Goal: Task Accomplishment & Management: Manage account settings

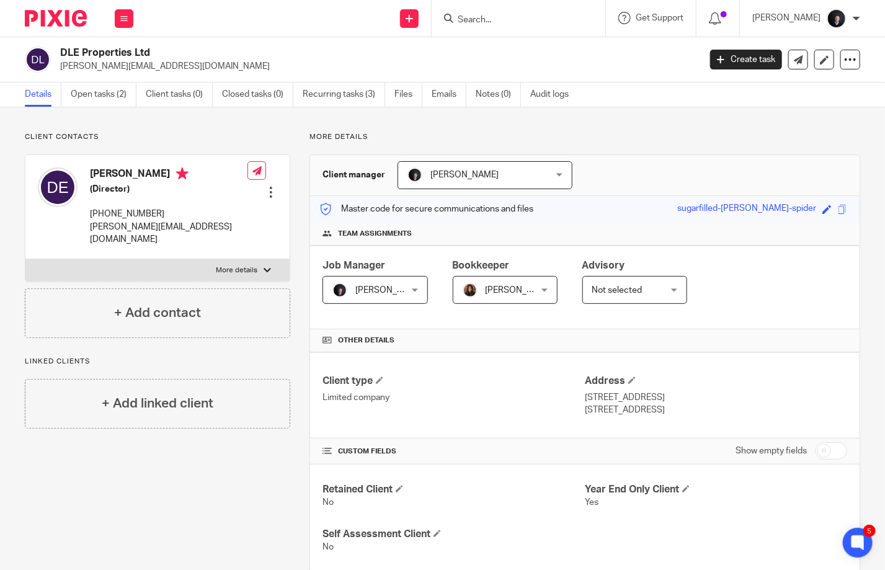
click at [492, 27] on div at bounding box center [519, 18] width 174 height 37
click at [492, 17] on input "Search" at bounding box center [513, 20] width 112 height 11
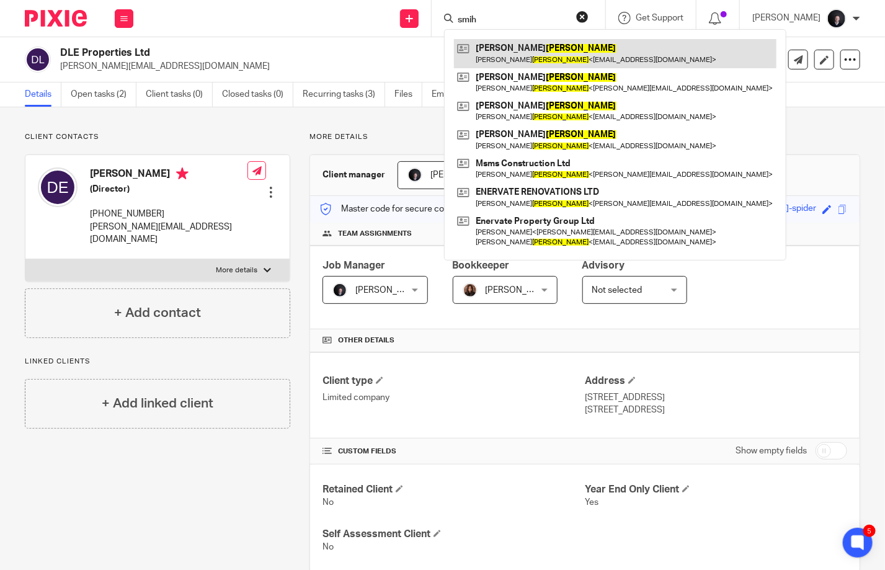
type input "smih"
click at [557, 57] on link at bounding box center [615, 53] width 323 height 29
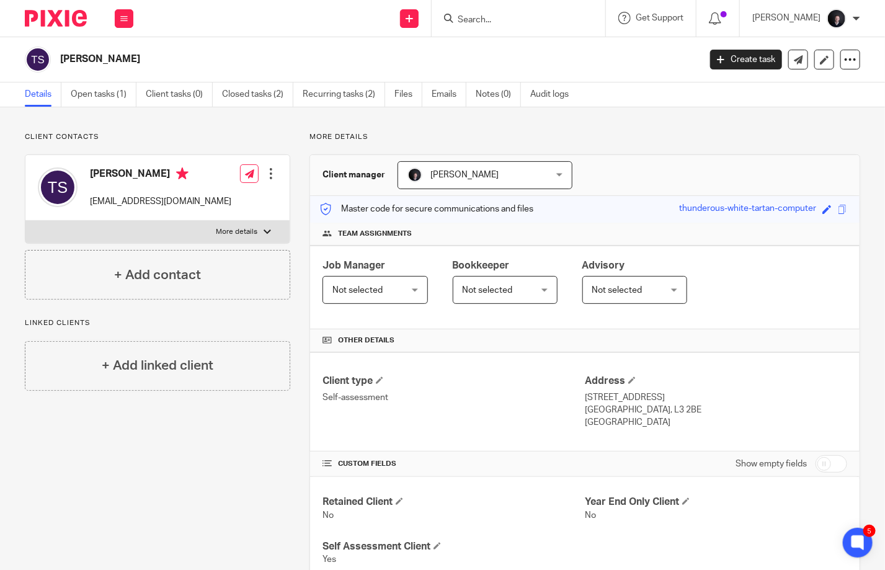
click at [499, 22] on input "Search" at bounding box center [513, 20] width 112 height 11
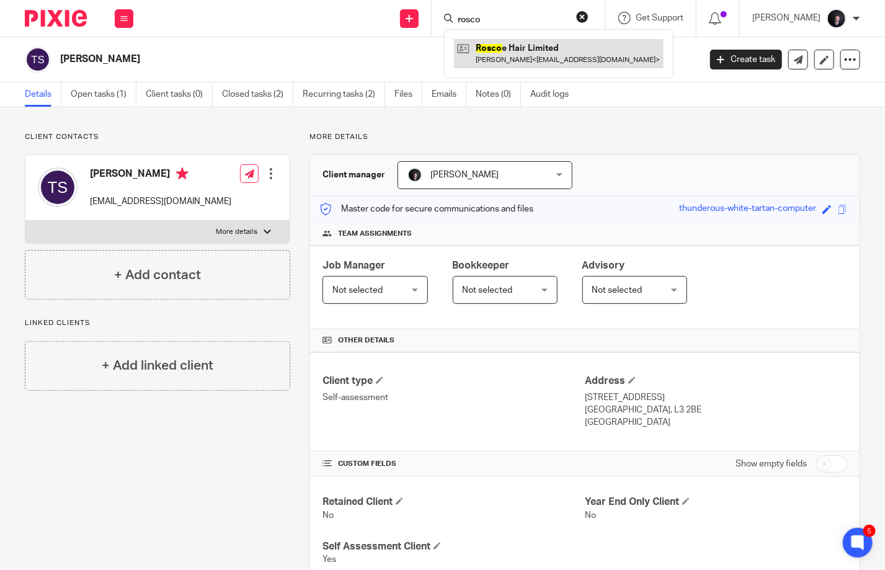
type input "rosco"
click at [523, 54] on link at bounding box center [559, 53] width 210 height 29
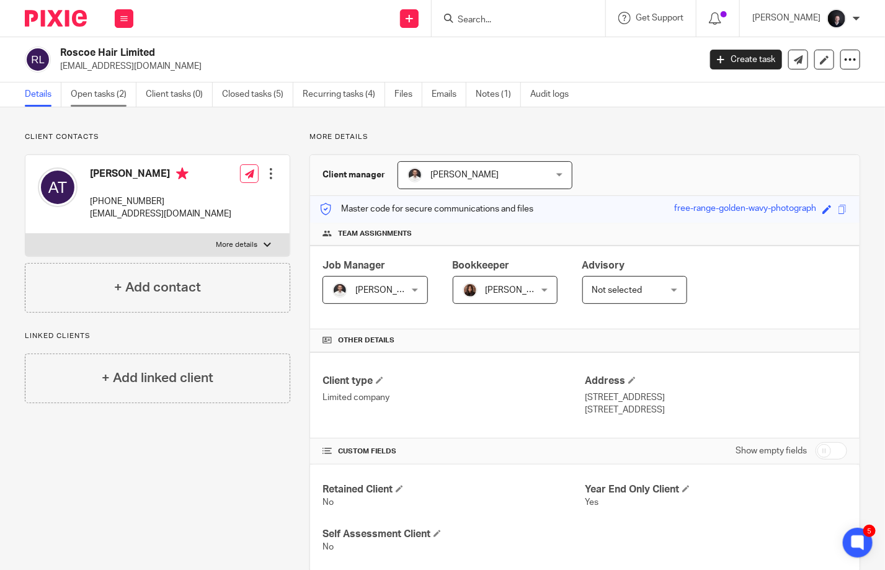
click at [102, 97] on link "Open tasks (2)" at bounding box center [104, 94] width 66 height 24
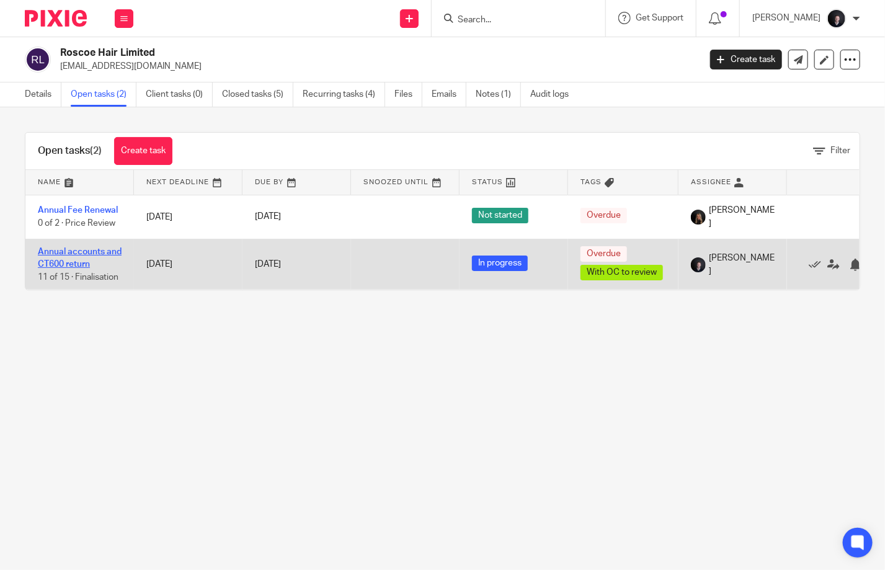
click at [84, 254] on link "Annual accounts and CT600 return" at bounding box center [80, 257] width 84 height 21
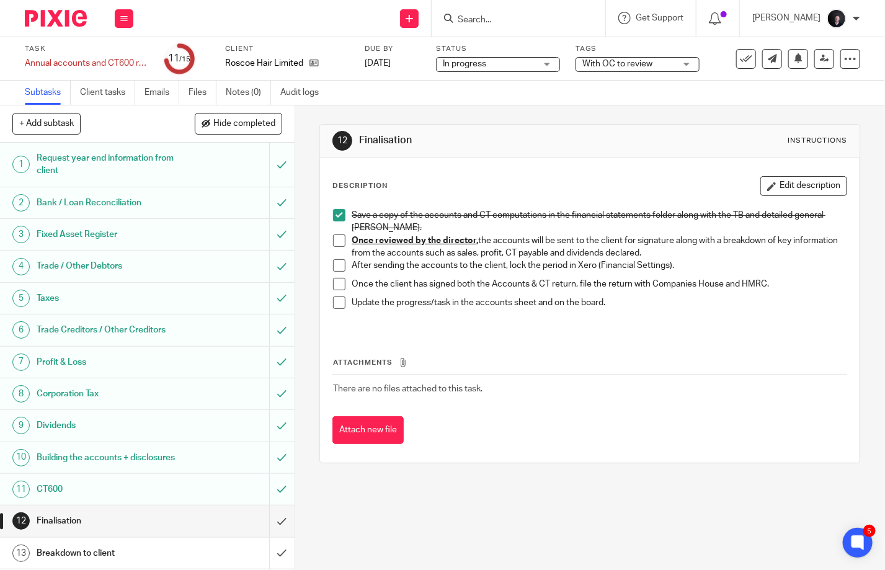
click at [641, 69] on span "With OC to review" at bounding box center [628, 64] width 93 height 13
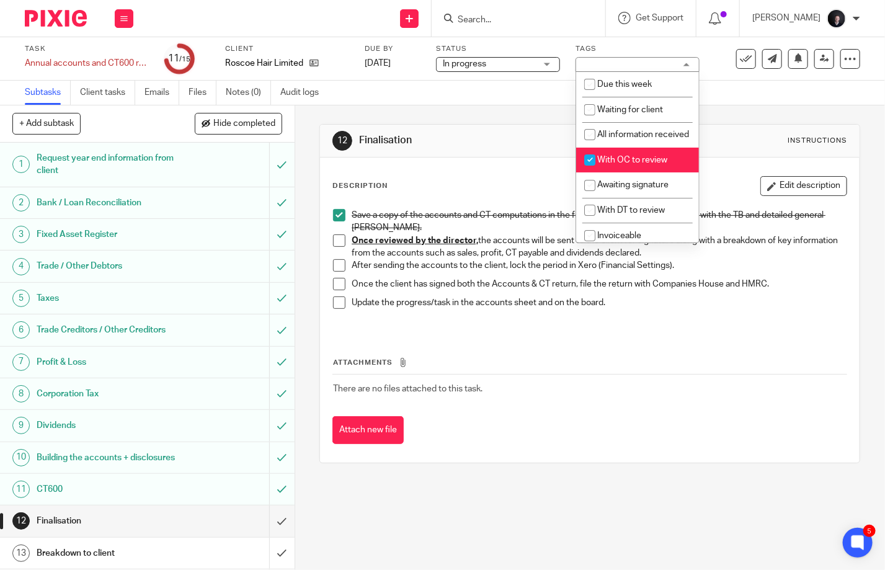
click at [621, 164] on span "With OC to review" at bounding box center [632, 160] width 70 height 9
checkbox input "false"
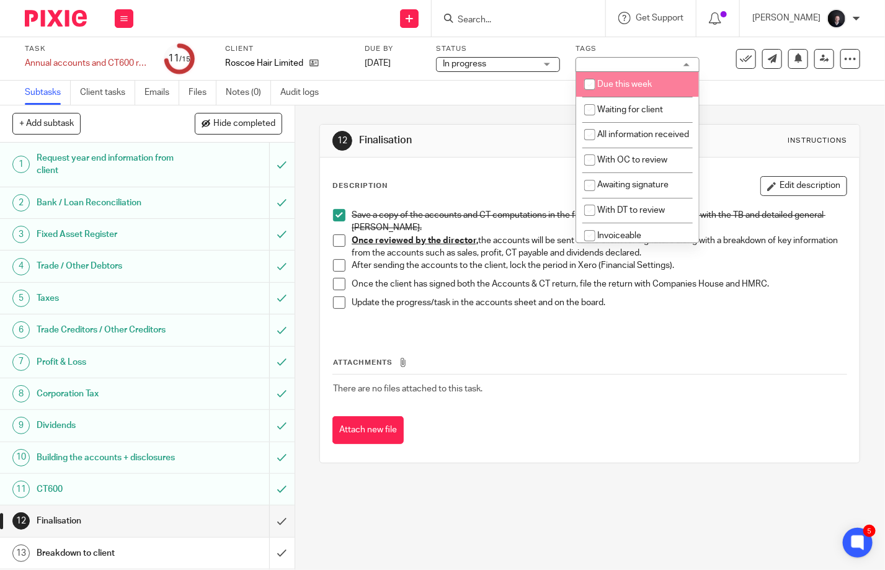
click at [633, 94] on li "Due this week" at bounding box center [637, 84] width 123 height 25
checkbox input "true"
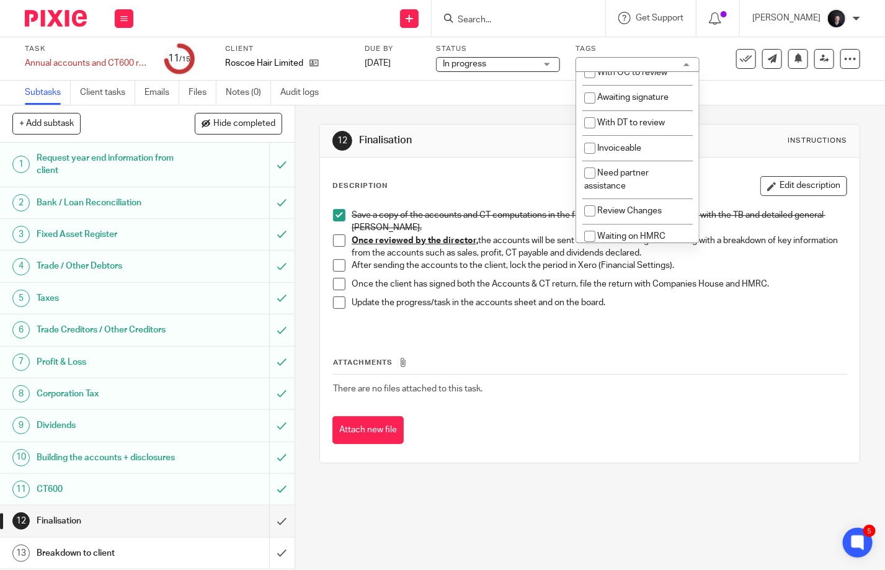
scroll to position [124, 0]
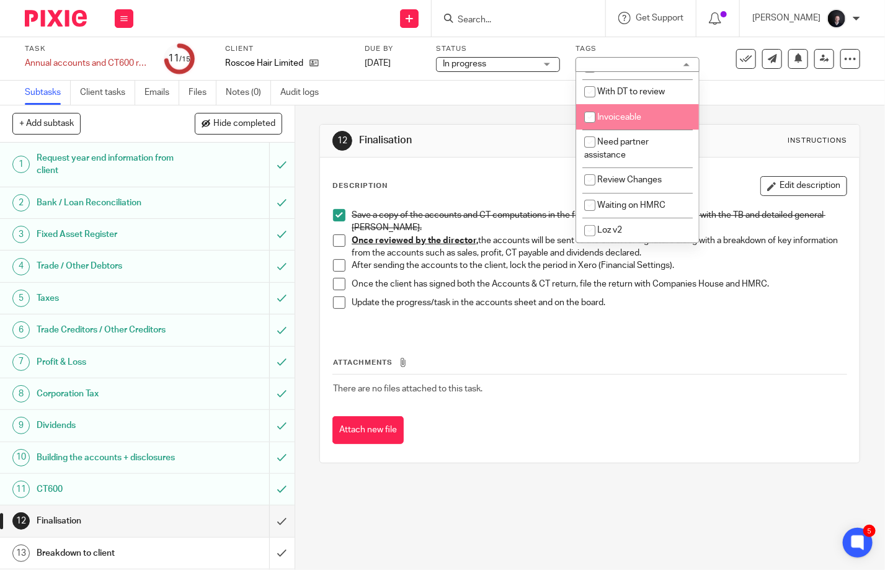
click at [628, 130] on li "Invoiceable" at bounding box center [637, 116] width 123 height 25
checkbox input "true"
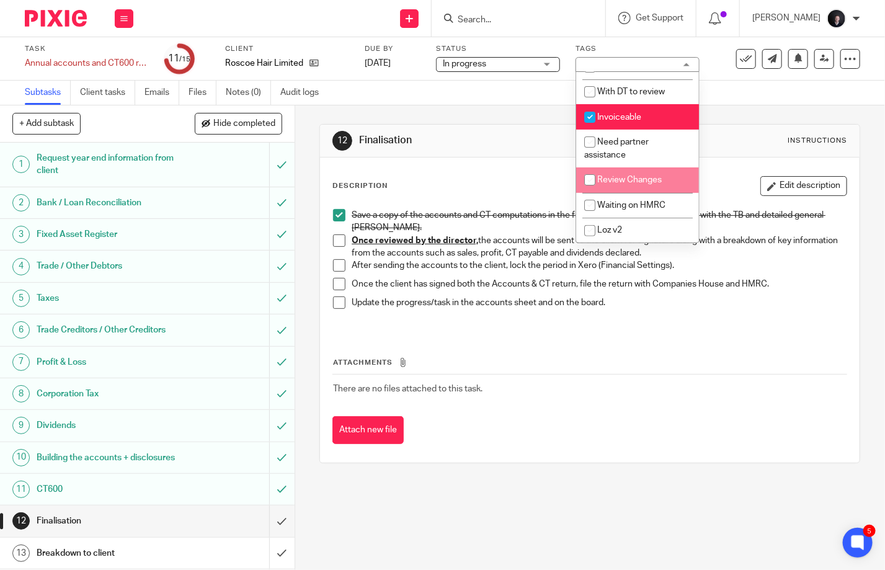
click at [623, 182] on li "Review Changes" at bounding box center [637, 179] width 123 height 25
checkbox input "true"
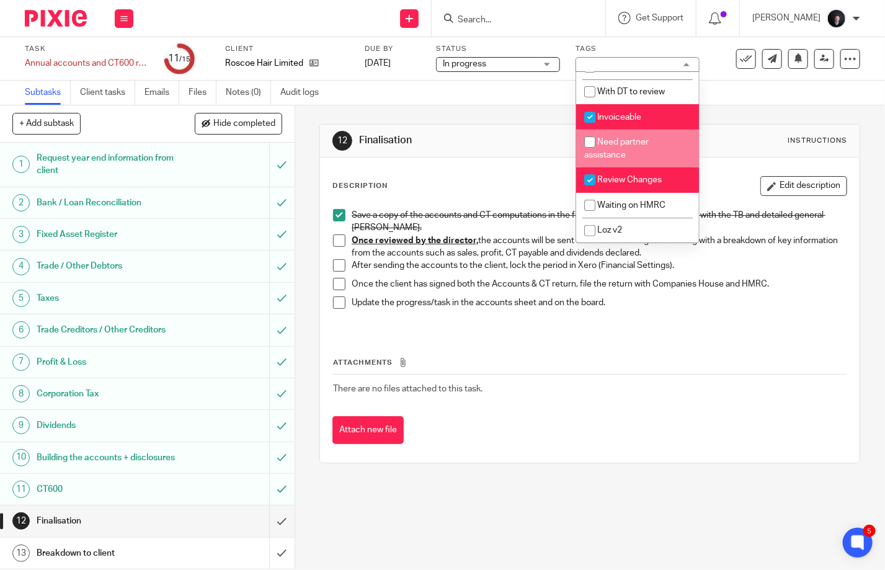
click at [507, 101] on div "Subtasks Client tasks Emails Files Notes (0) Audit logs" at bounding box center [442, 93] width 885 height 25
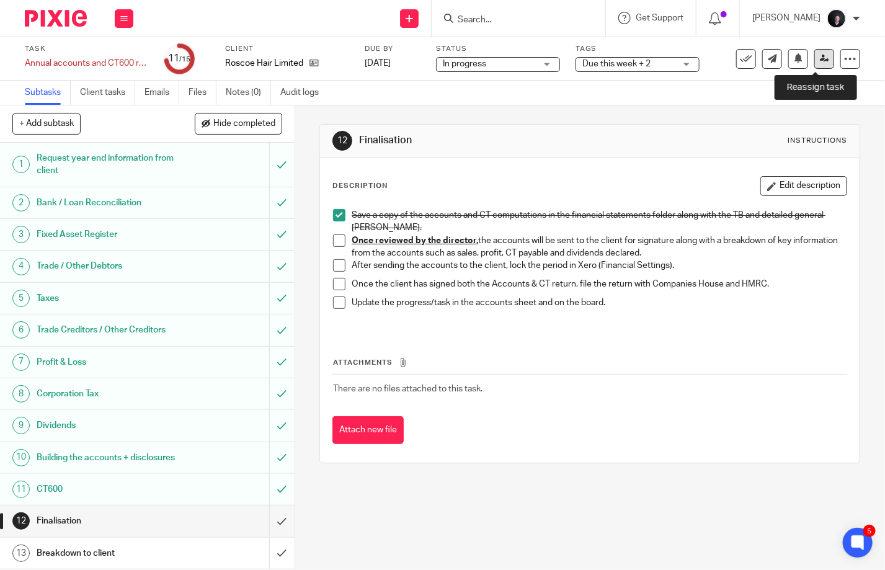
click at [820, 60] on icon at bounding box center [824, 58] width 9 height 9
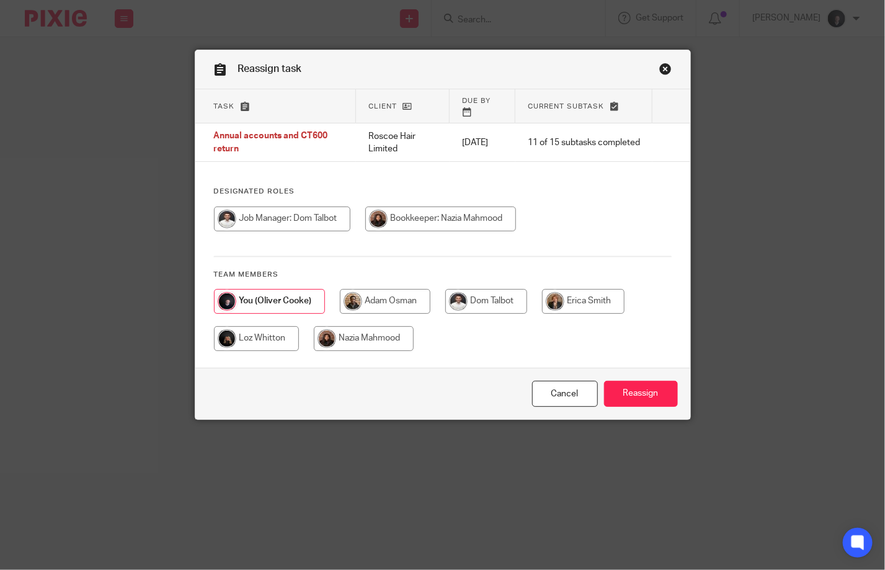
drag, startPoint x: 256, startPoint y: 334, endPoint x: 383, endPoint y: 350, distance: 127.5
click at [256, 334] on input "radio" at bounding box center [256, 338] width 85 height 25
radio input "true"
click at [659, 394] on input "Reassign" at bounding box center [641, 394] width 74 height 27
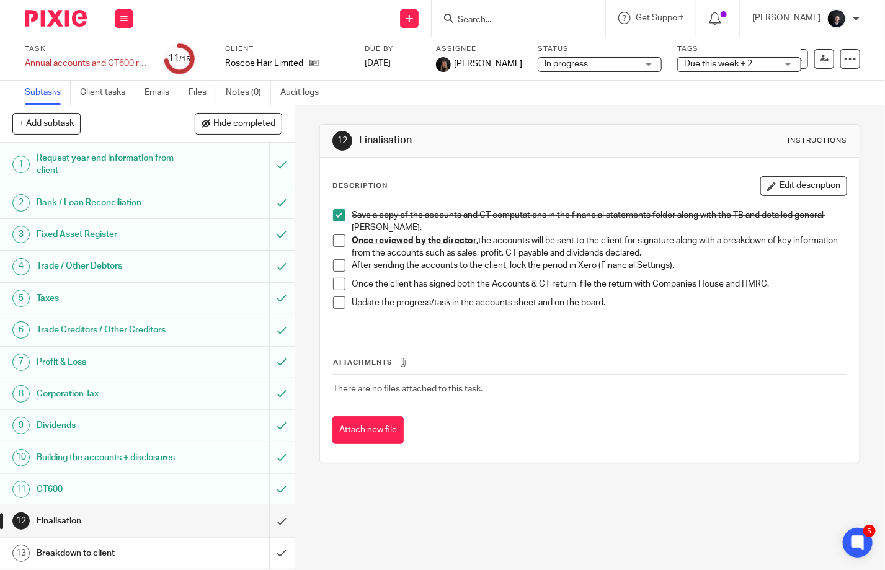
click at [492, 17] on input "Search" at bounding box center [513, 20] width 112 height 11
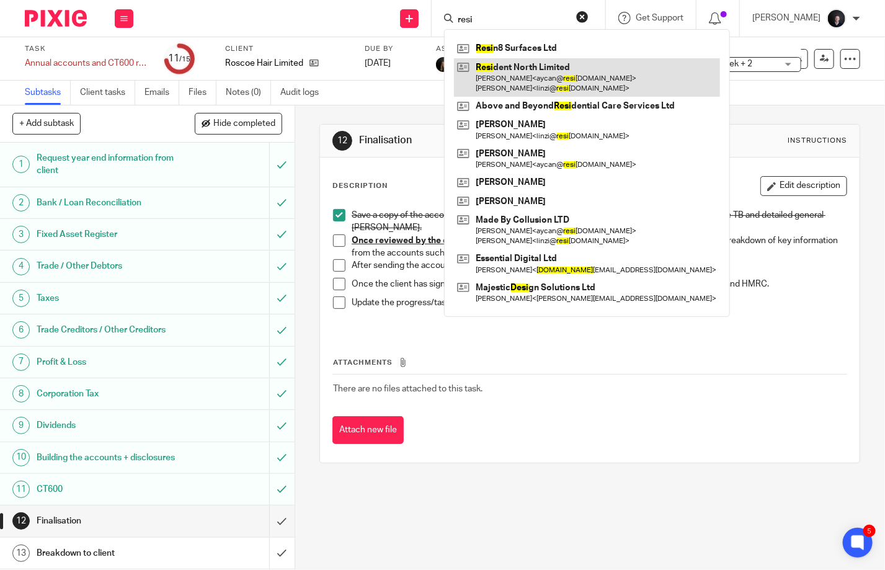
type input "resi"
click at [543, 74] on link at bounding box center [587, 77] width 266 height 38
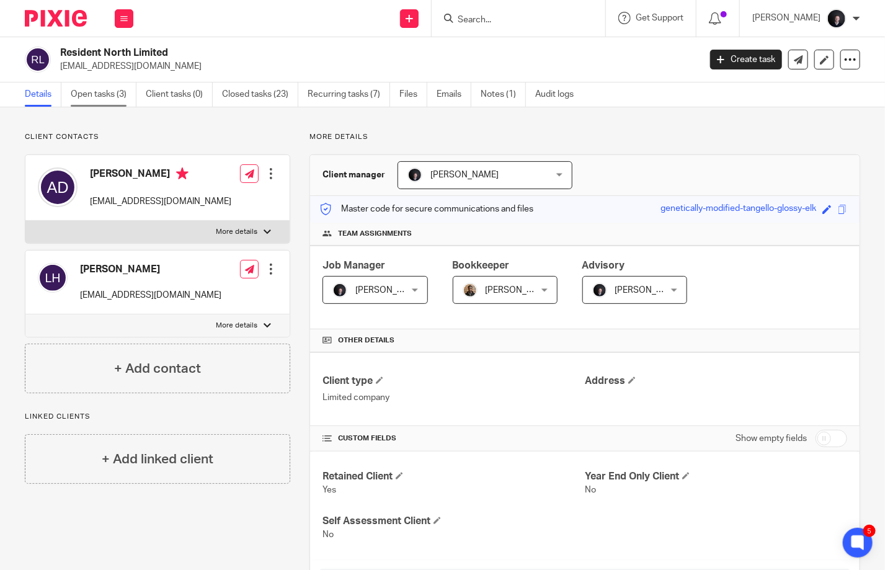
click at [95, 97] on link "Open tasks (3)" at bounding box center [104, 94] width 66 height 24
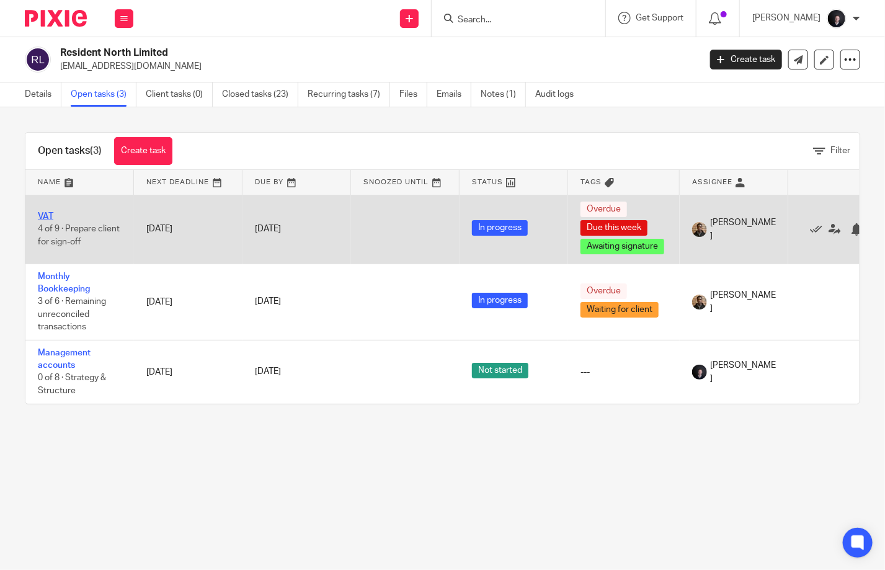
click at [50, 213] on link "VAT" at bounding box center [46, 216] width 16 height 9
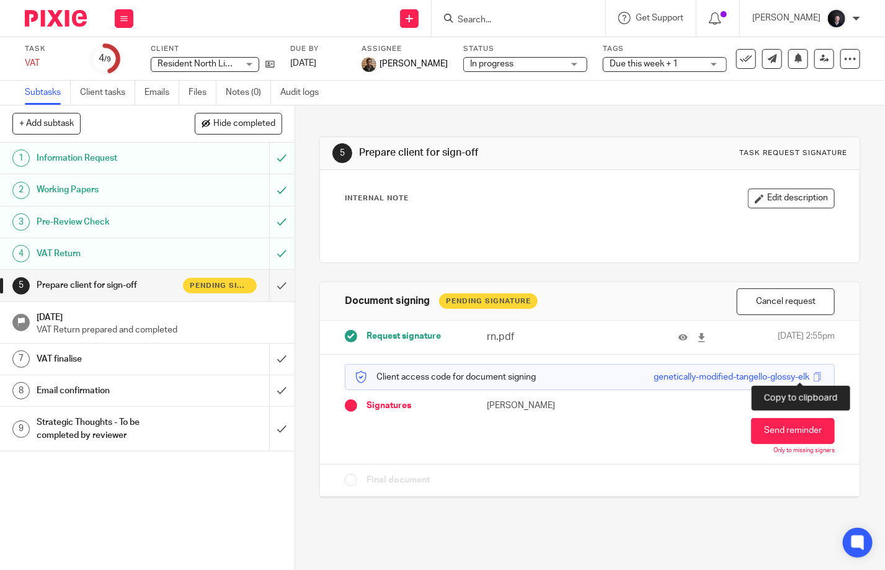
click at [813, 376] on span at bounding box center [817, 376] width 9 height 9
click at [488, 14] on form at bounding box center [523, 19] width 132 height 16
click at [492, 19] on input "Search" at bounding box center [513, 20] width 112 height 11
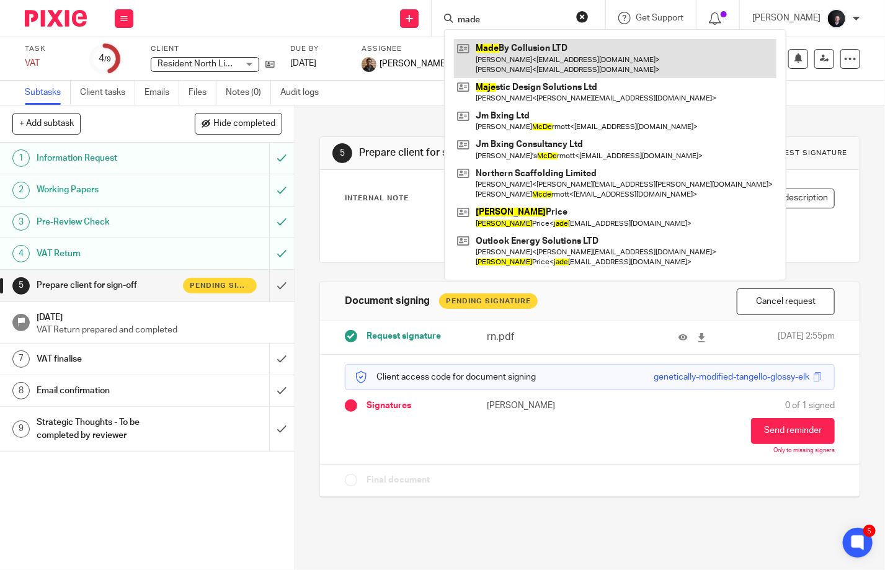
type input "made"
click at [514, 47] on link at bounding box center [615, 58] width 323 height 38
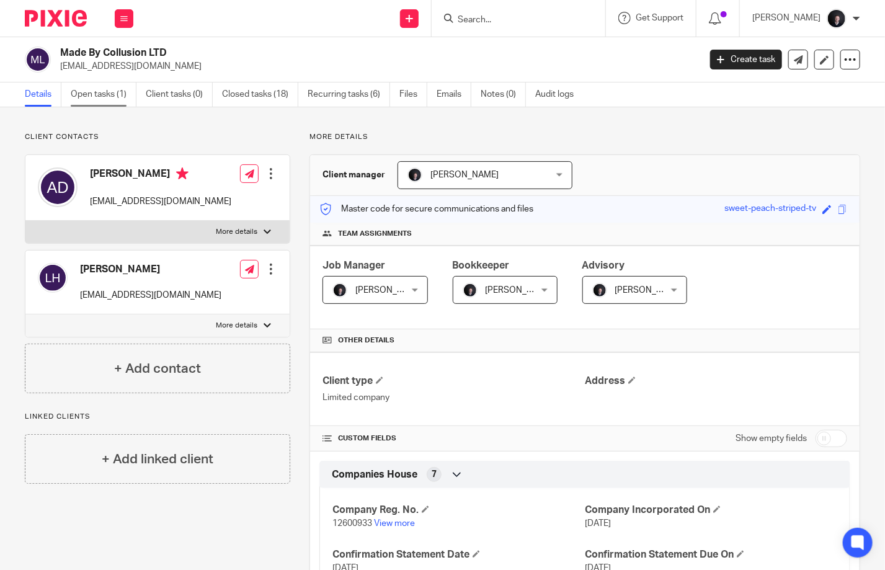
click at [114, 95] on link "Open tasks (1)" at bounding box center [104, 94] width 66 height 24
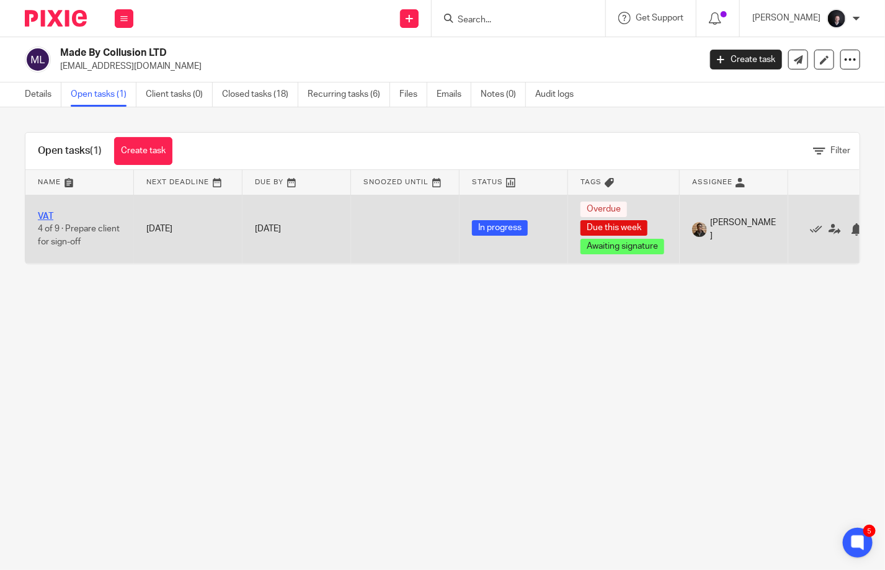
click at [43, 212] on link "VAT" at bounding box center [46, 216] width 16 height 9
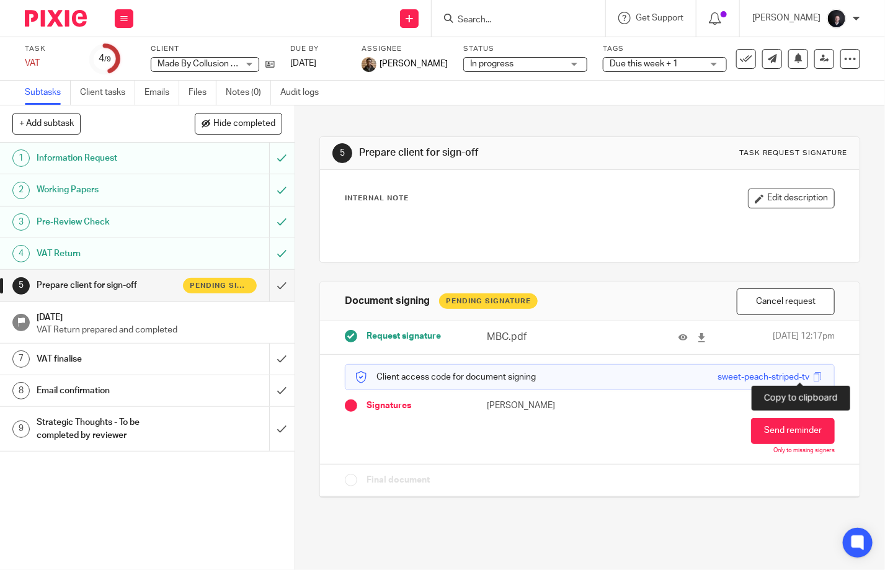
click at [813, 372] on span at bounding box center [817, 376] width 9 height 9
click at [110, 92] on link "Client tasks" at bounding box center [107, 93] width 55 height 24
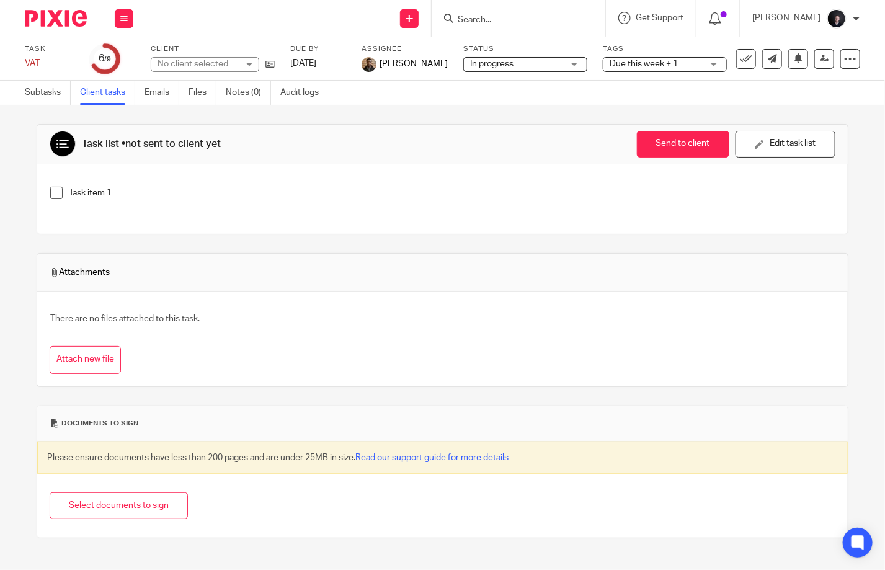
click at [48, 94] on link "Subtasks" at bounding box center [48, 93] width 46 height 24
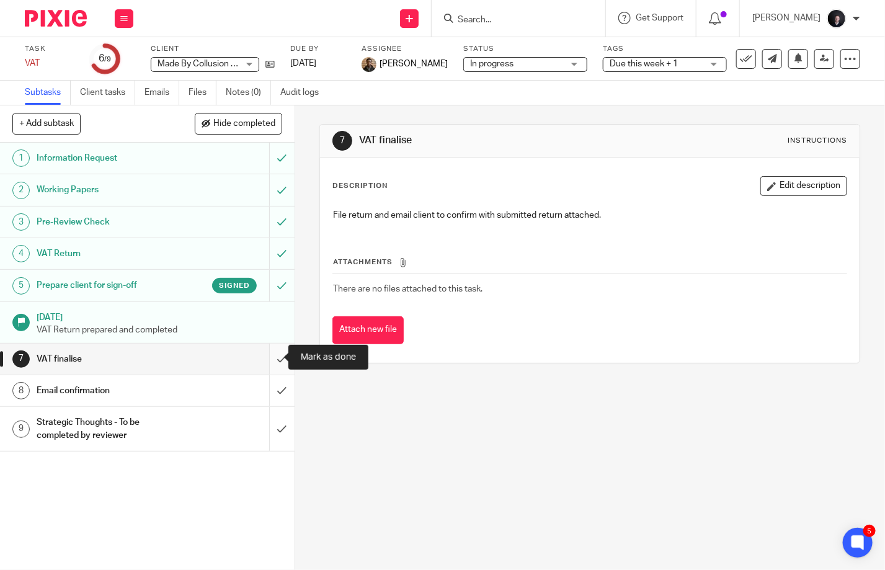
click at [267, 359] on input "submit" at bounding box center [147, 359] width 295 height 31
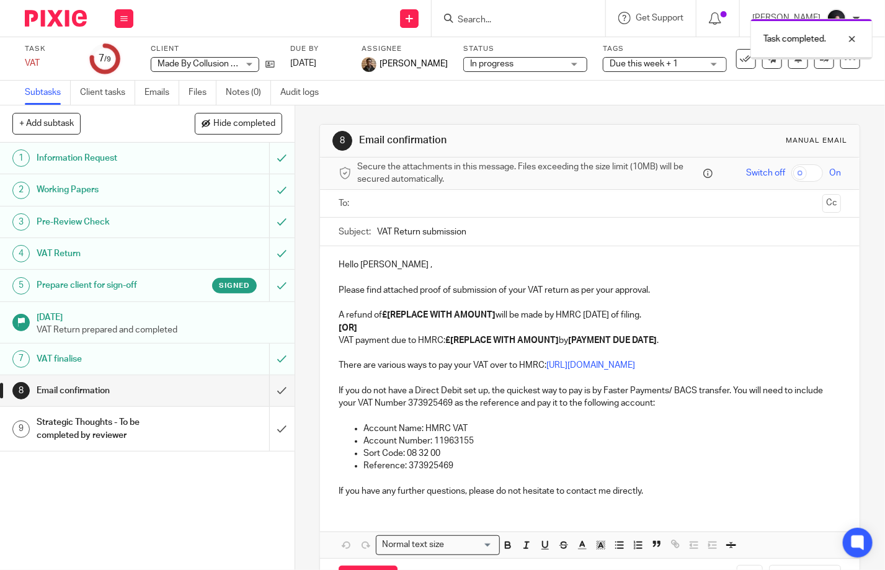
click at [272, 390] on input "submit" at bounding box center [147, 390] width 295 height 31
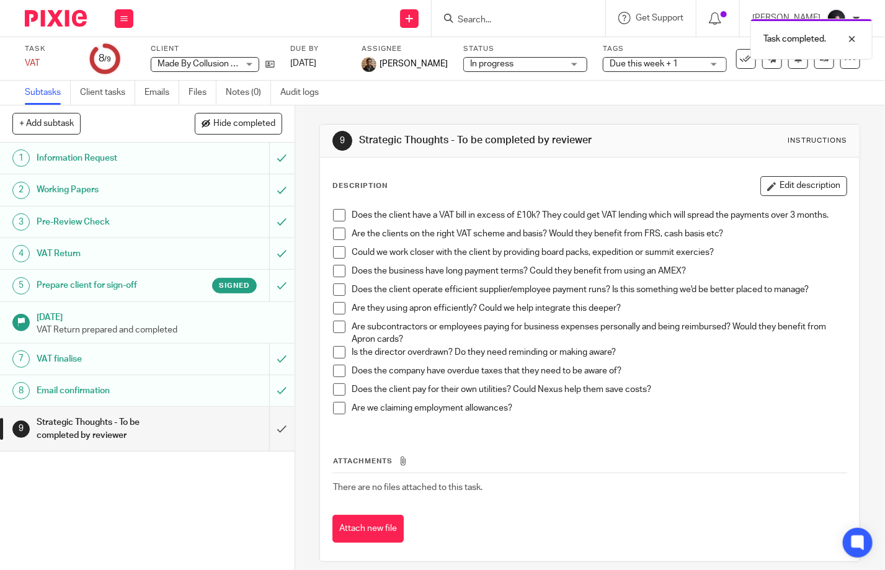
click at [335, 215] on span at bounding box center [339, 215] width 12 height 12
click at [343, 234] on li "Are the clients on the right VAT scheme and basis? Would they benefit from FRS,…" at bounding box center [590, 237] width 514 height 19
click at [342, 234] on li "Are the clients on the right VAT scheme and basis? Would they benefit from FRS,…" at bounding box center [590, 237] width 514 height 19
click at [337, 237] on span at bounding box center [339, 234] width 12 height 12
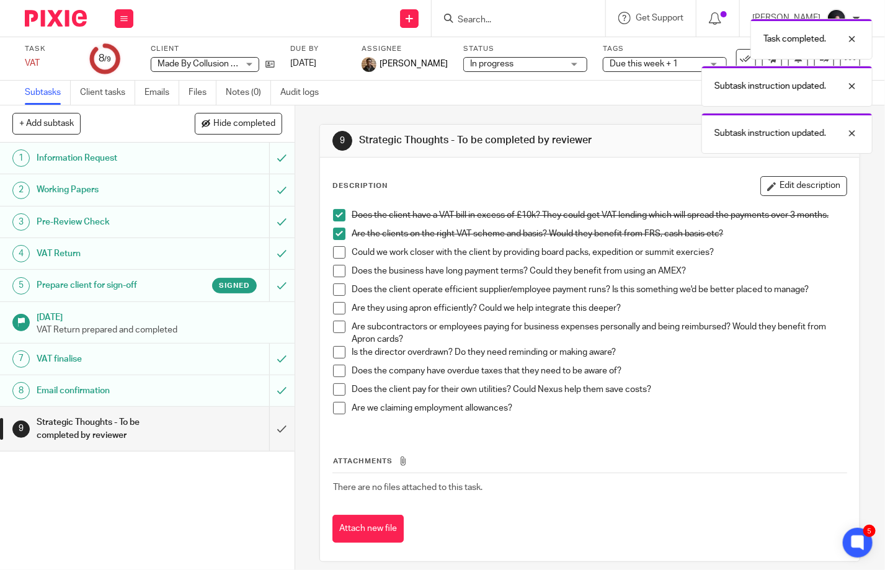
click at [337, 254] on span at bounding box center [339, 252] width 12 height 12
click at [336, 267] on span at bounding box center [339, 271] width 12 height 12
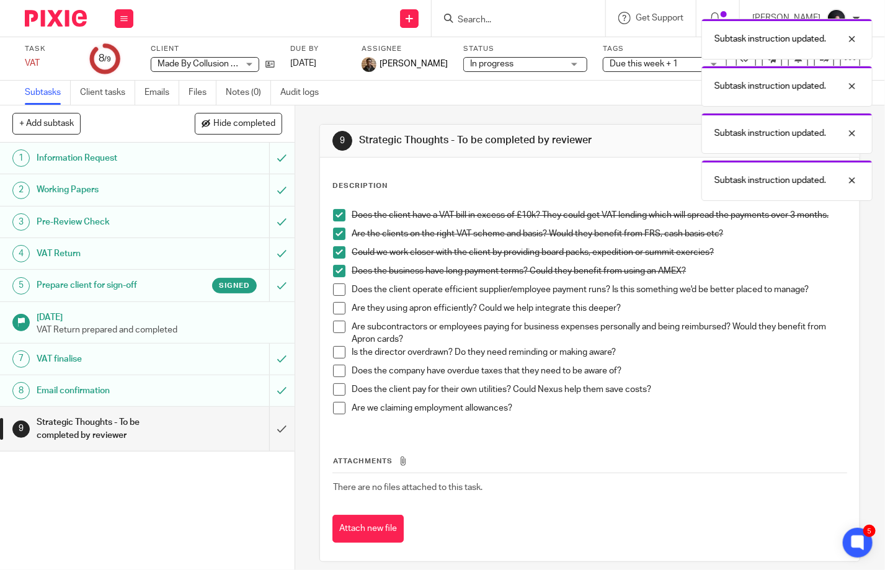
click at [336, 287] on span at bounding box center [339, 289] width 12 height 12
click at [336, 310] on span at bounding box center [339, 308] width 12 height 12
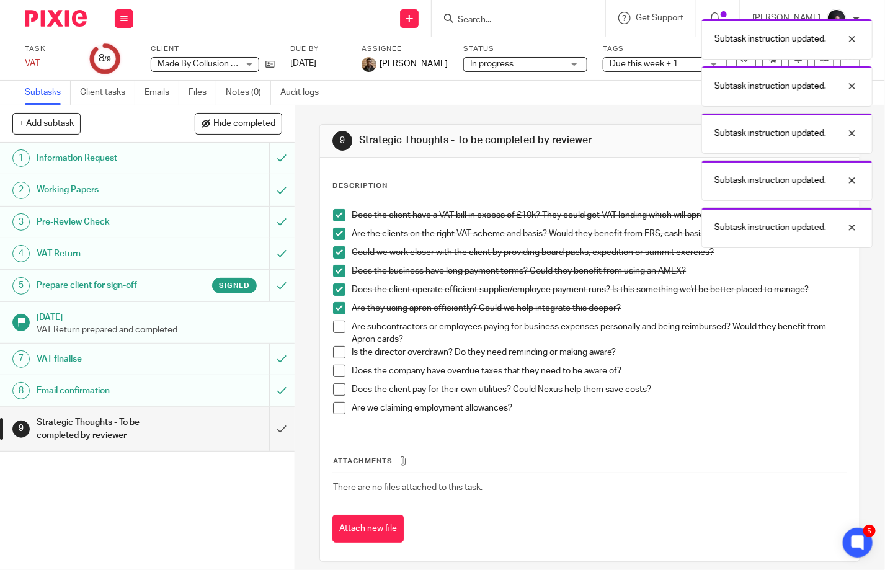
click at [334, 326] on span at bounding box center [339, 327] width 12 height 12
click at [336, 352] on span at bounding box center [339, 352] width 12 height 12
click at [333, 368] on span at bounding box center [339, 371] width 12 height 12
click at [339, 385] on span at bounding box center [339, 389] width 12 height 12
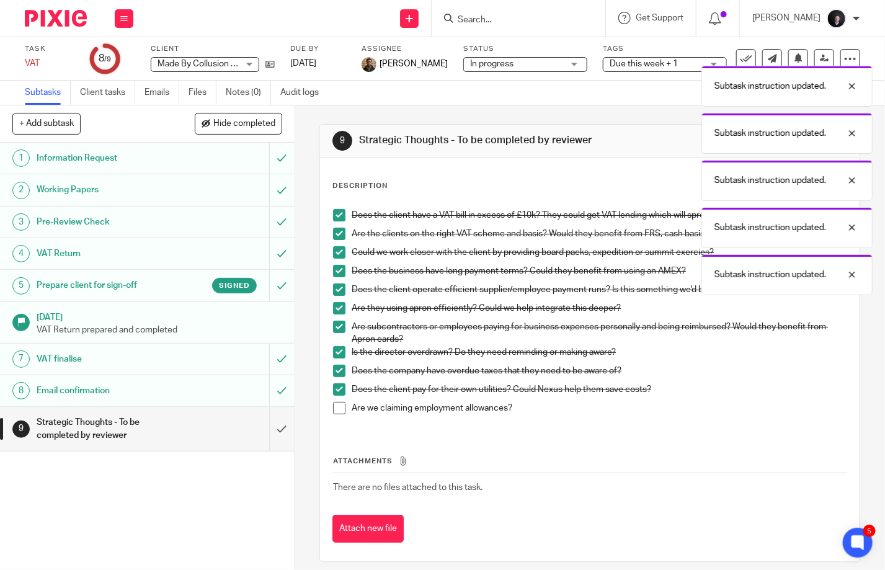
click at [333, 402] on span at bounding box center [339, 408] width 12 height 12
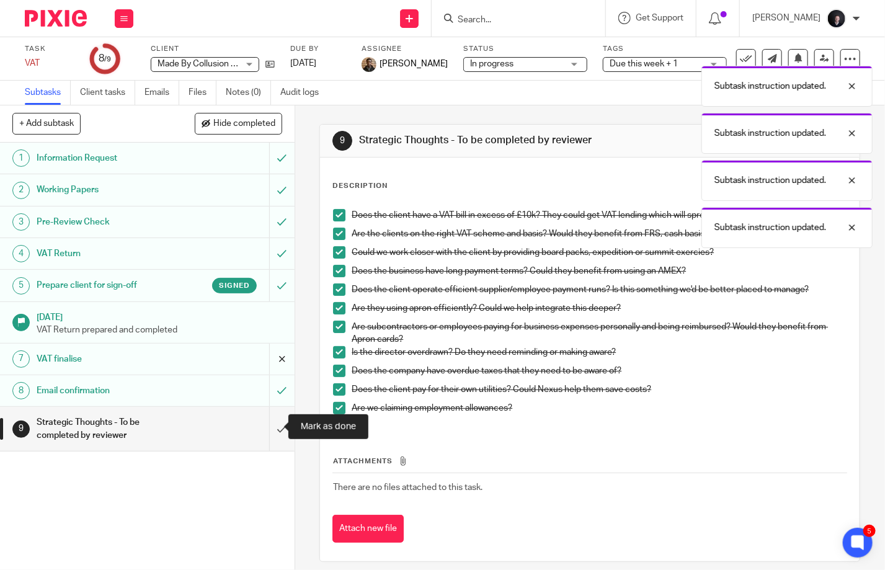
drag, startPoint x: 277, startPoint y: 430, endPoint x: 264, endPoint y: 365, distance: 65.8
click at [277, 428] on input "submit" at bounding box center [147, 429] width 295 height 44
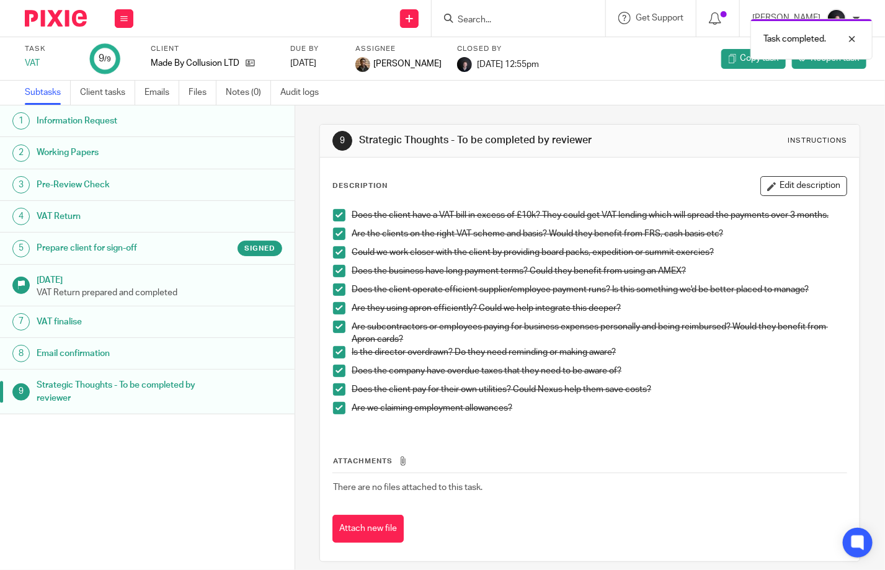
click at [497, 16] on div "Task completed." at bounding box center [658, 35] width 430 height 47
click at [490, 22] on div "Task completed." at bounding box center [658, 35] width 430 height 47
click at [46, 15] on img at bounding box center [56, 18] width 62 height 17
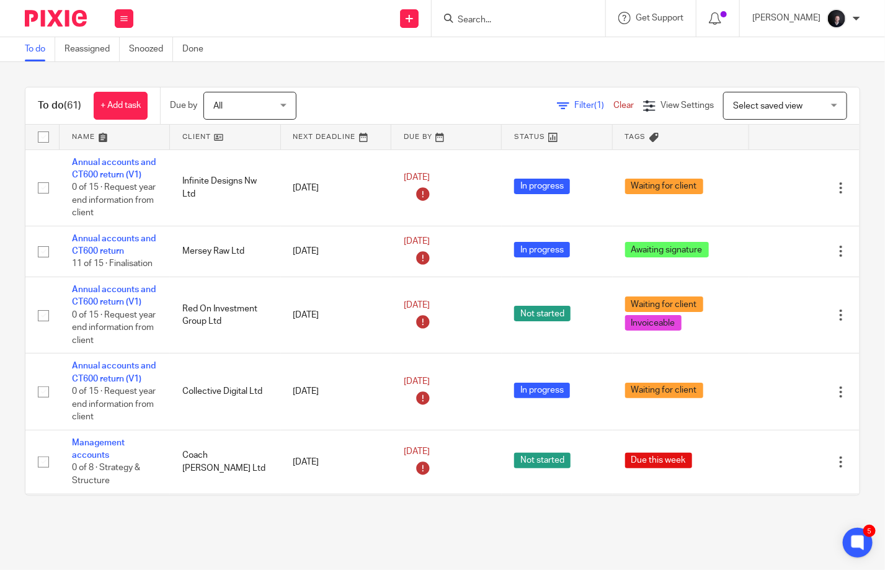
click at [499, 26] on div at bounding box center [519, 18] width 174 height 37
click at [496, 20] on input "Search" at bounding box center [513, 20] width 112 height 11
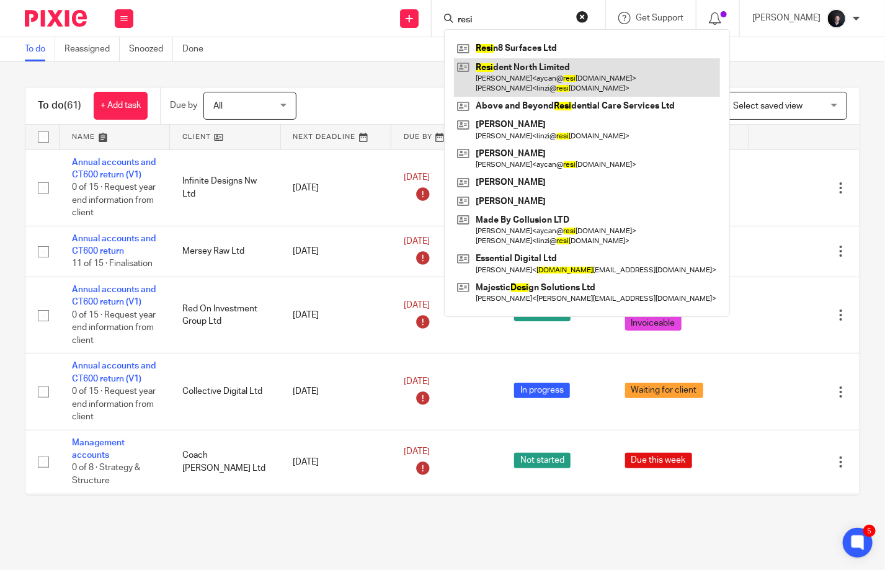
type input "resi"
click at [531, 86] on link at bounding box center [587, 77] width 266 height 38
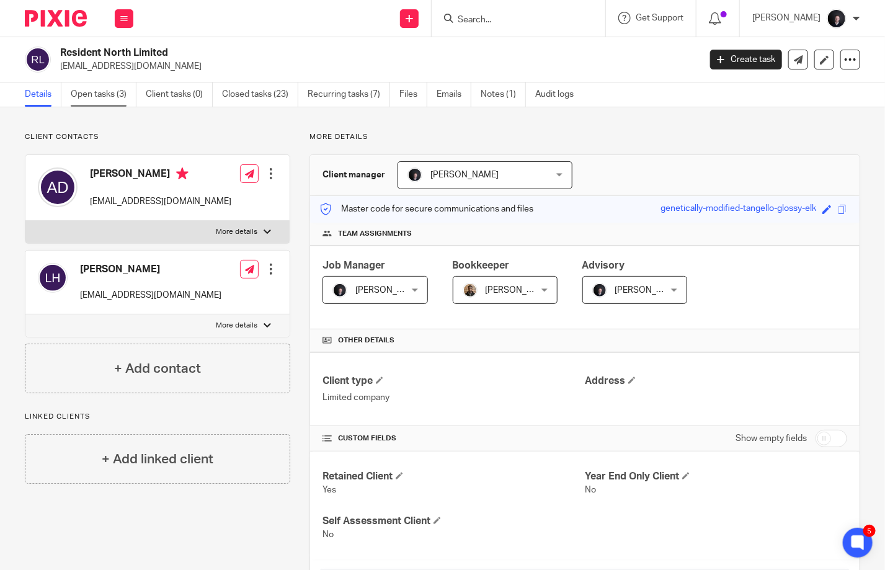
click at [88, 99] on link "Open tasks (3)" at bounding box center [104, 94] width 66 height 24
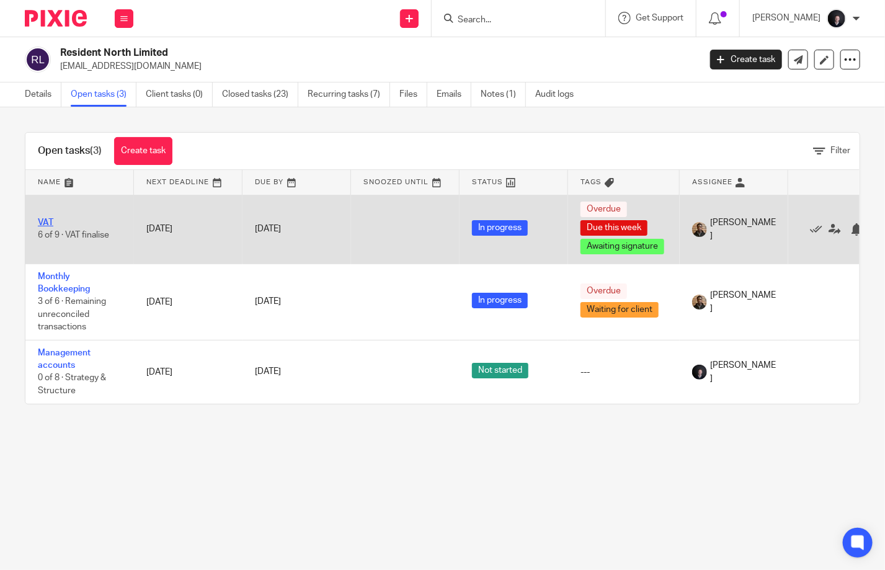
click at [47, 219] on link "VAT" at bounding box center [46, 222] width 16 height 9
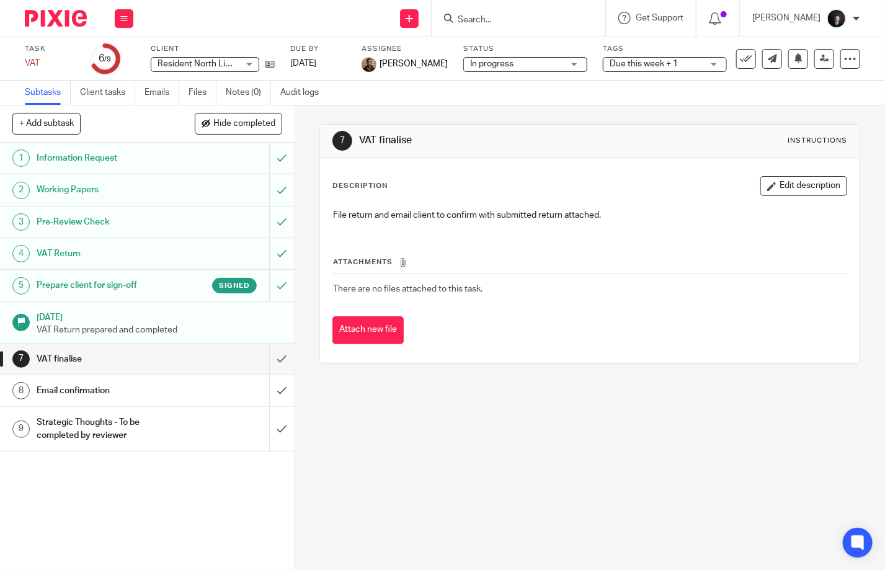
click at [192, 288] on div "Signed" at bounding box center [219, 286] width 73 height 16
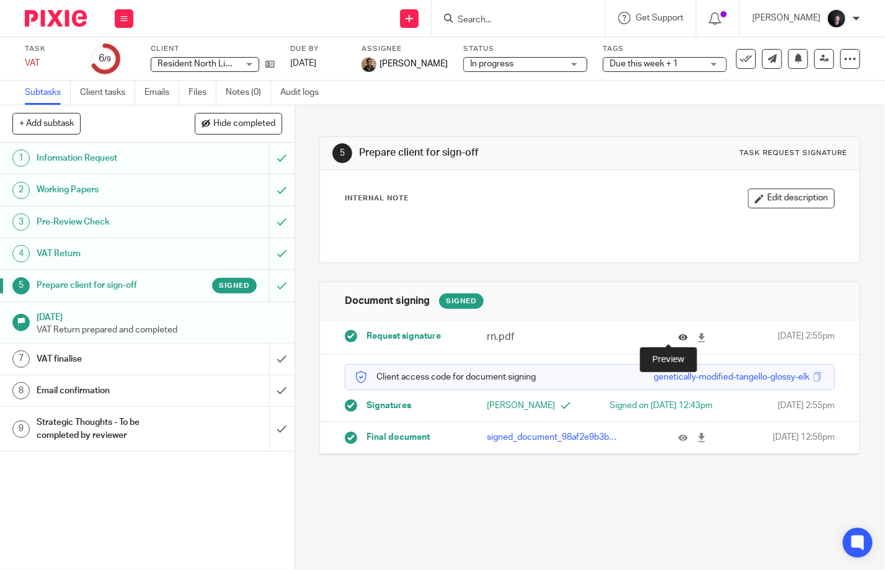
click at [679, 339] on icon at bounding box center [683, 337] width 9 height 9
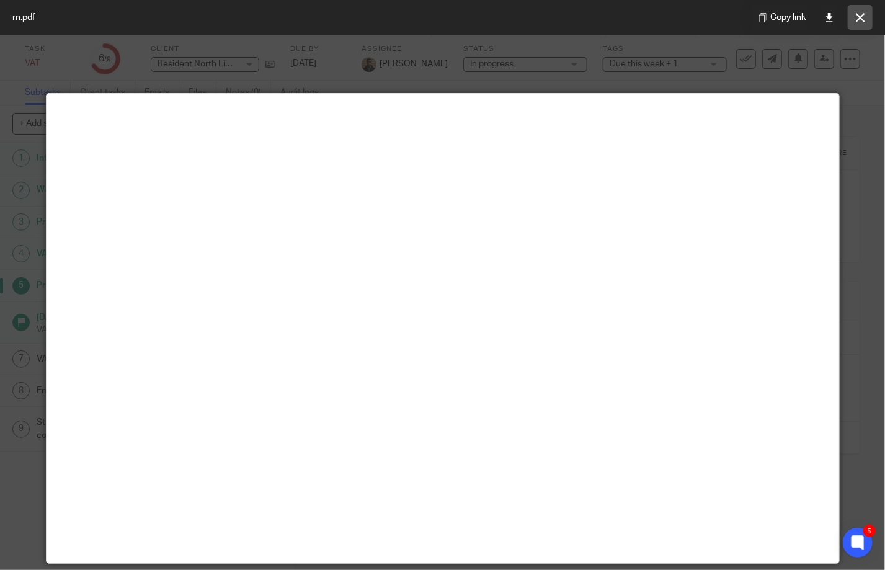
click at [858, 19] on icon at bounding box center [860, 17] width 9 height 9
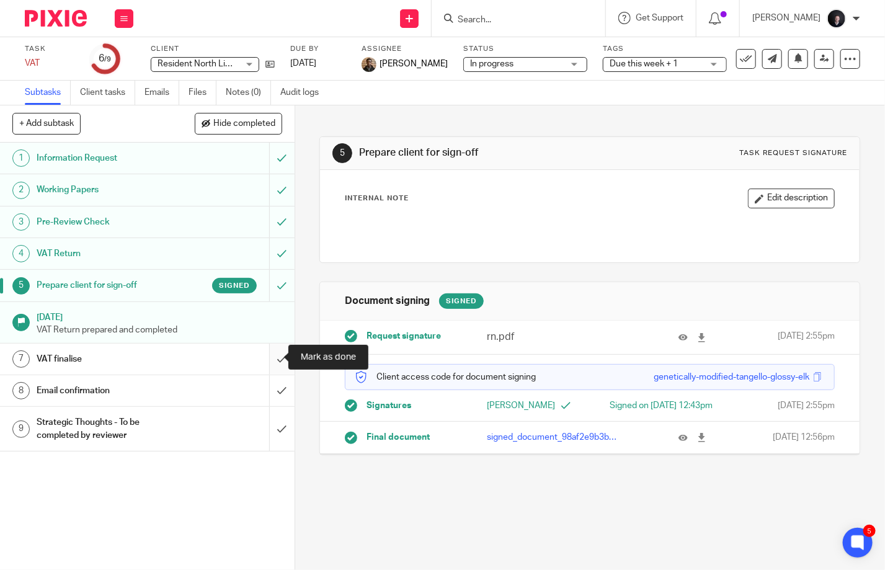
click at [266, 351] on input "submit" at bounding box center [147, 359] width 295 height 31
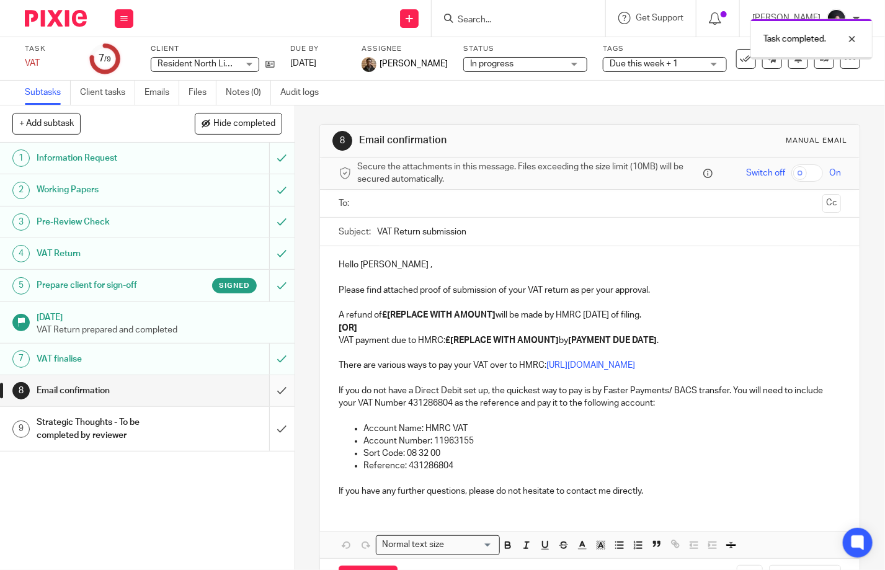
click at [280, 388] on input "submit" at bounding box center [147, 390] width 295 height 31
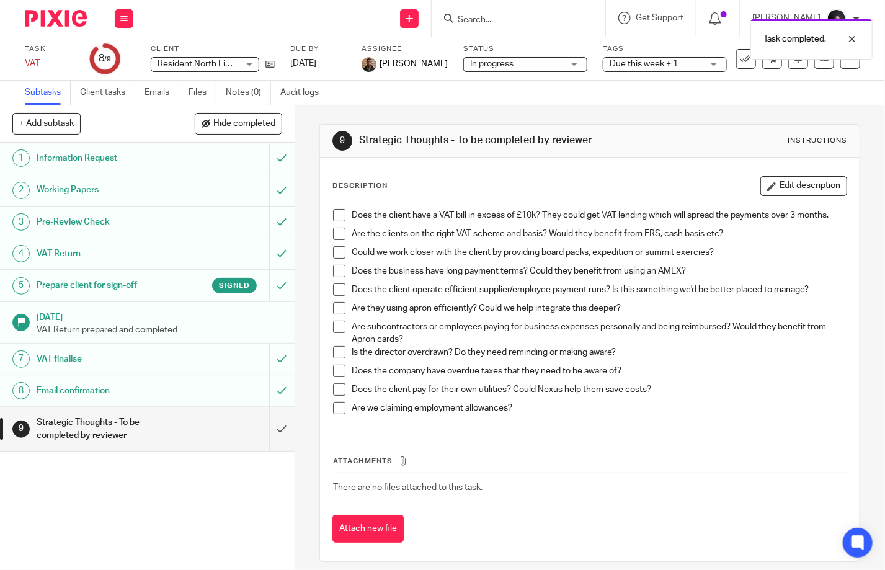
click at [338, 212] on span at bounding box center [339, 215] width 12 height 12
click at [337, 234] on span at bounding box center [339, 234] width 12 height 12
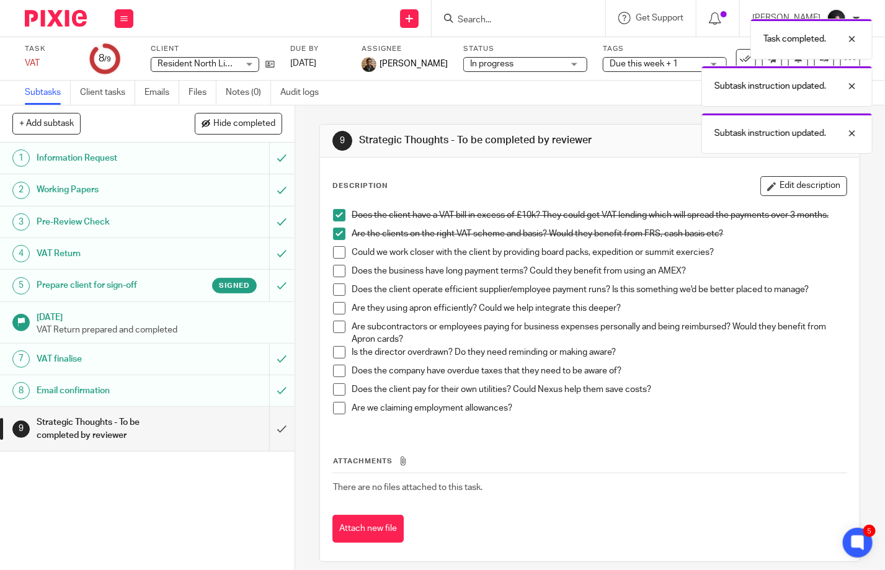
click at [336, 251] on span at bounding box center [339, 252] width 12 height 12
click at [333, 272] on span at bounding box center [339, 271] width 12 height 12
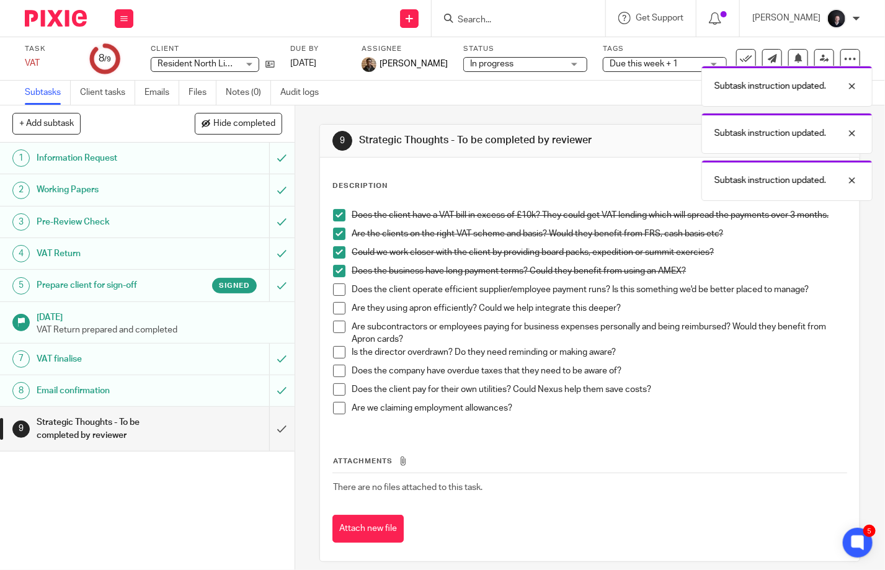
click at [334, 288] on span at bounding box center [339, 289] width 12 height 12
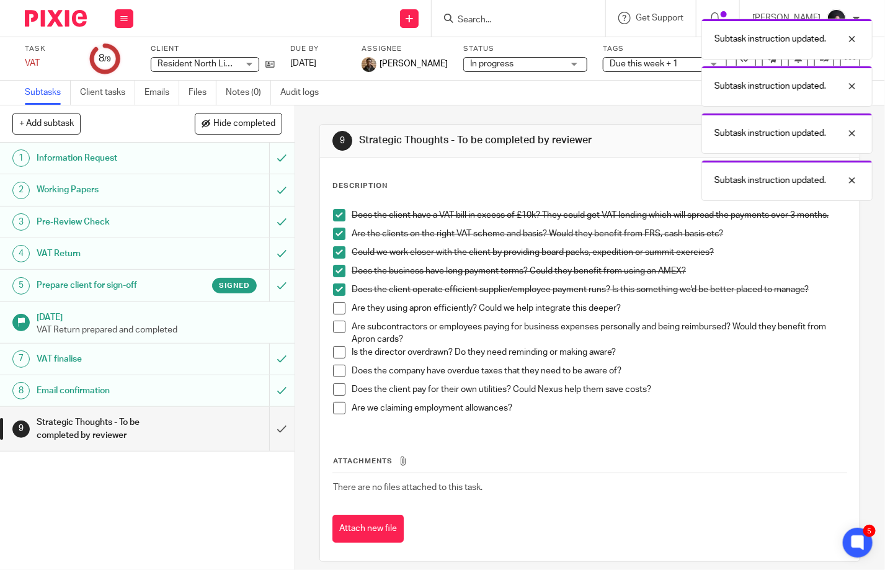
click at [333, 305] on span at bounding box center [339, 308] width 12 height 12
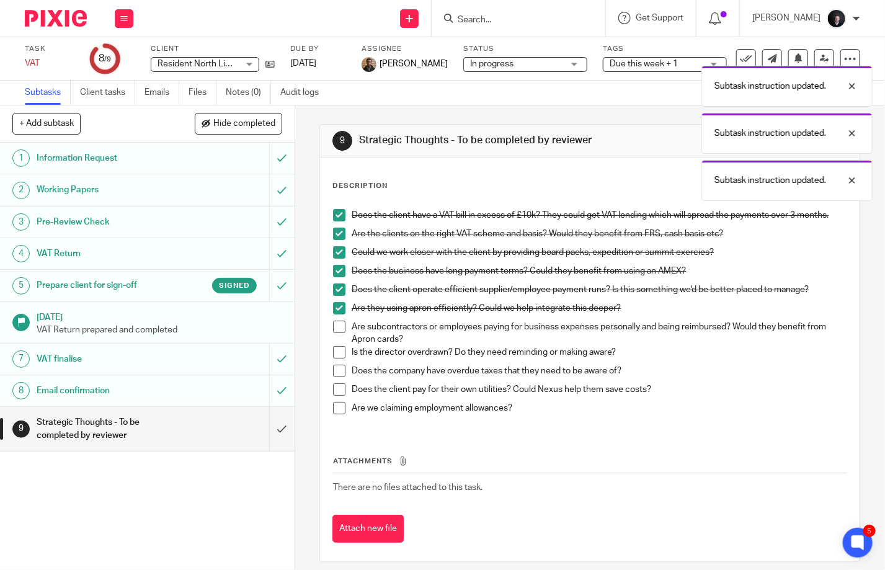
click at [333, 323] on span at bounding box center [339, 327] width 12 height 12
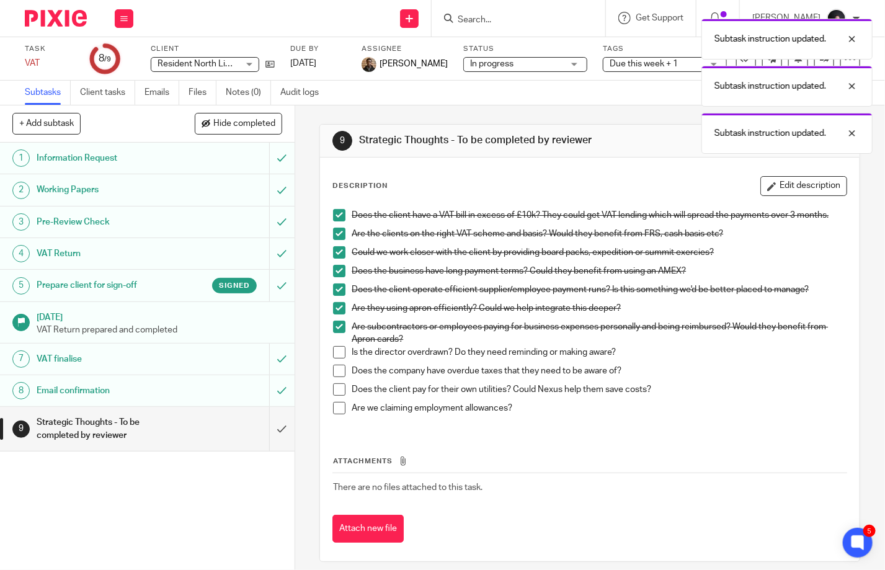
click at [333, 349] on span at bounding box center [339, 352] width 12 height 12
click at [333, 368] on span at bounding box center [339, 371] width 12 height 12
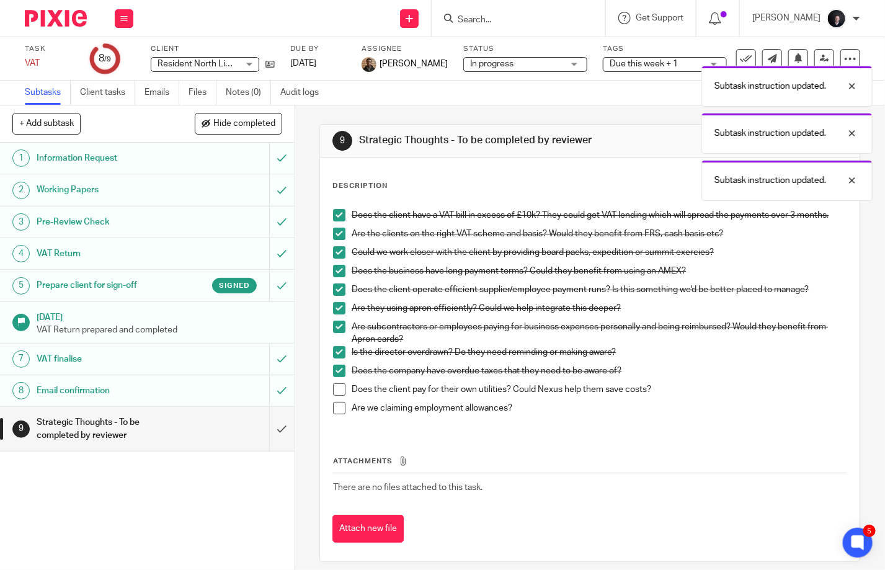
click at [338, 386] on span at bounding box center [339, 389] width 12 height 12
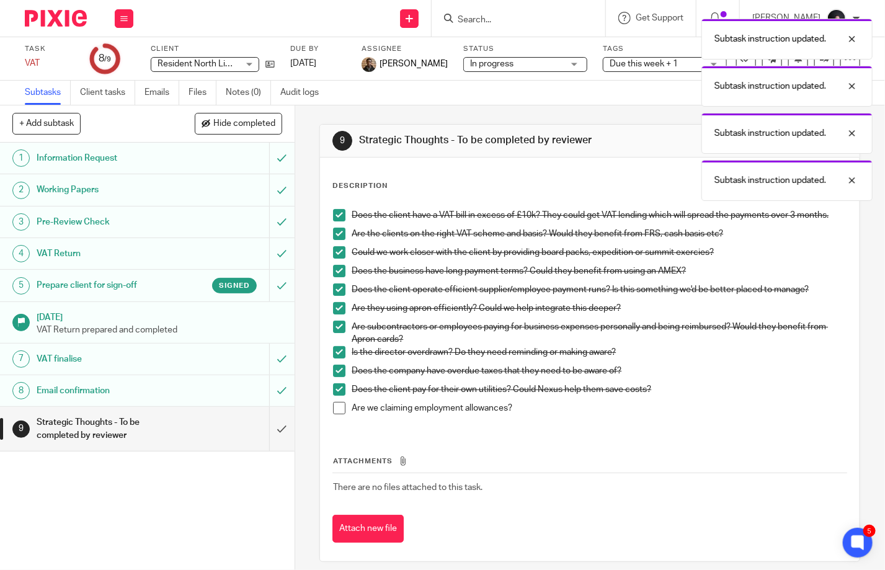
click at [335, 406] on span at bounding box center [339, 408] width 12 height 12
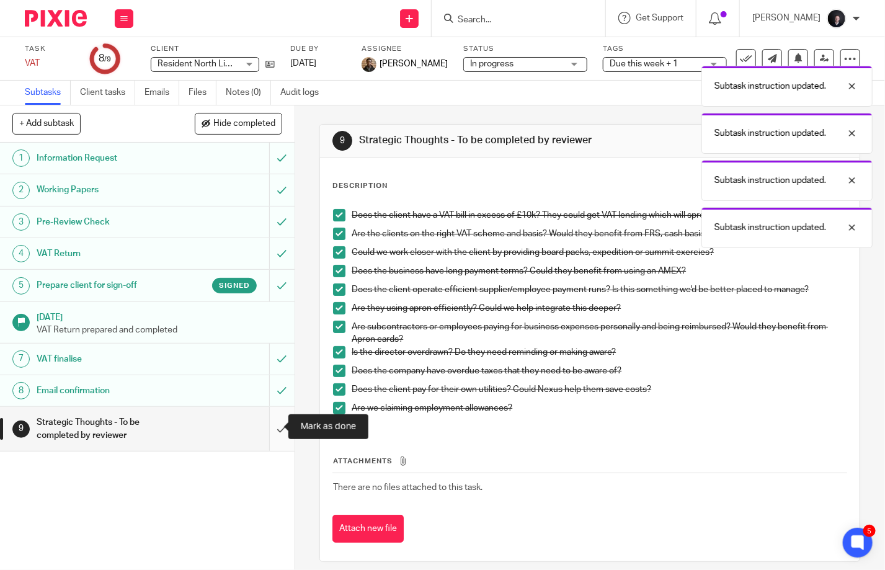
click at [274, 427] on input "submit" at bounding box center [147, 429] width 295 height 44
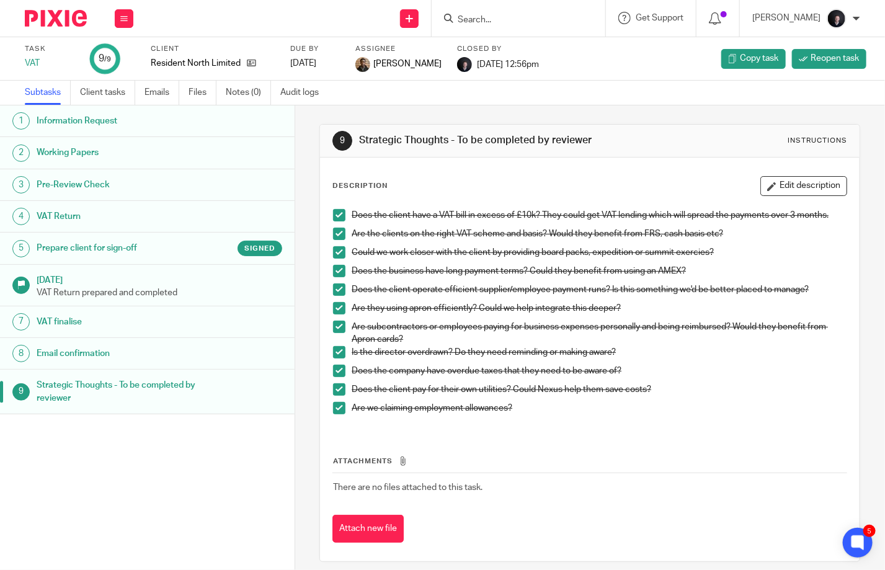
click at [58, 24] on img at bounding box center [56, 18] width 62 height 17
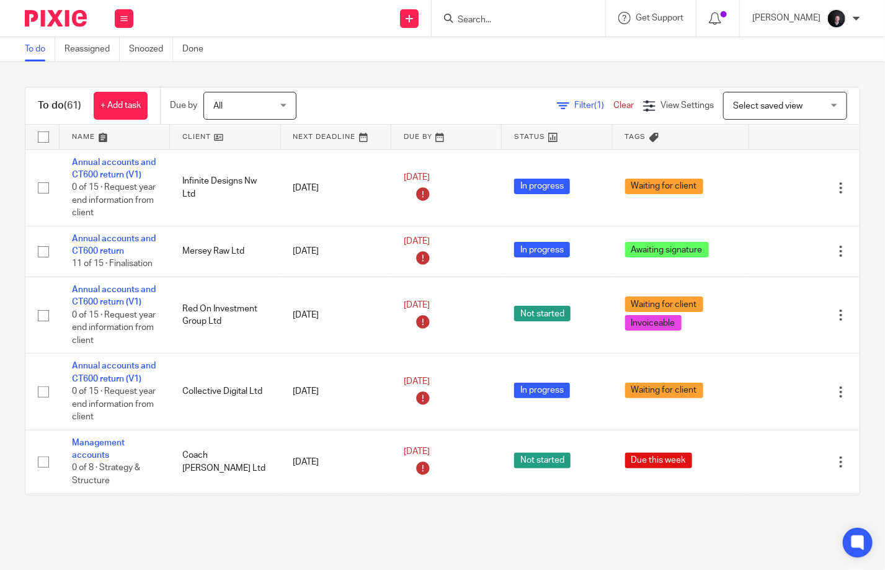
click at [258, 112] on span "All" at bounding box center [246, 105] width 66 height 26
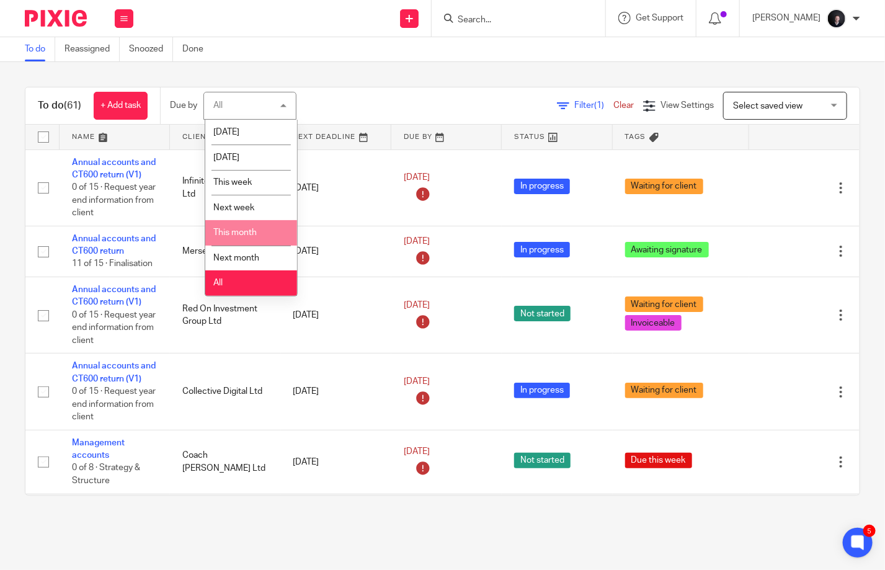
click at [252, 231] on span "This month" at bounding box center [234, 232] width 43 height 9
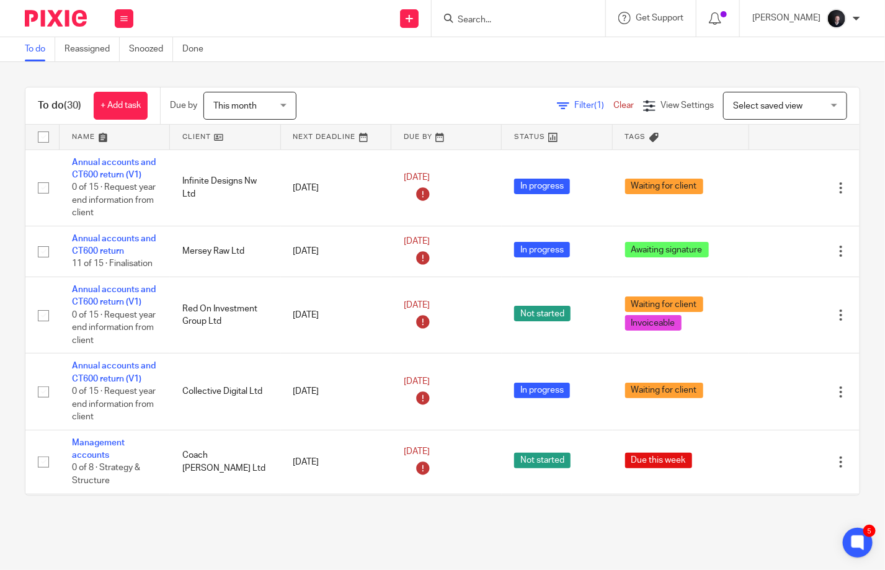
click at [79, 135] on link at bounding box center [115, 137] width 110 height 25
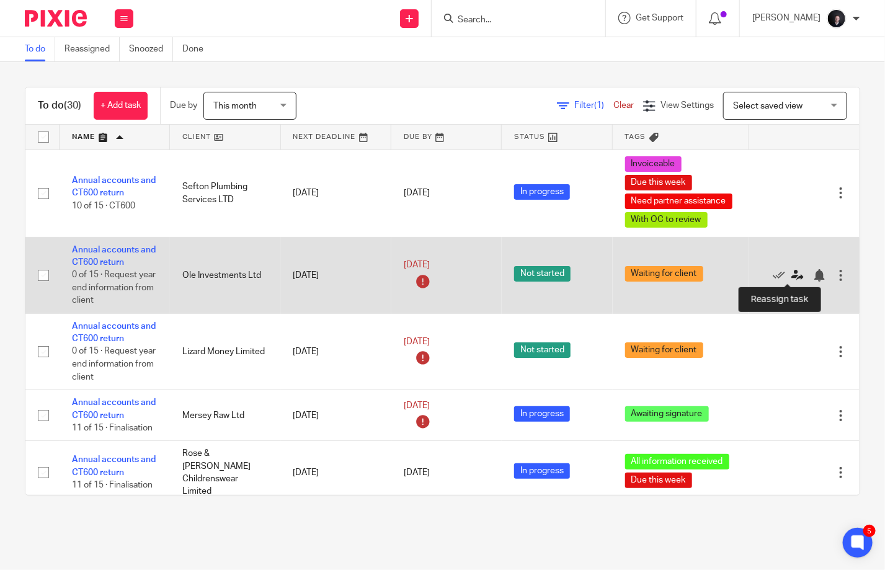
click at [791, 275] on icon at bounding box center [797, 275] width 12 height 12
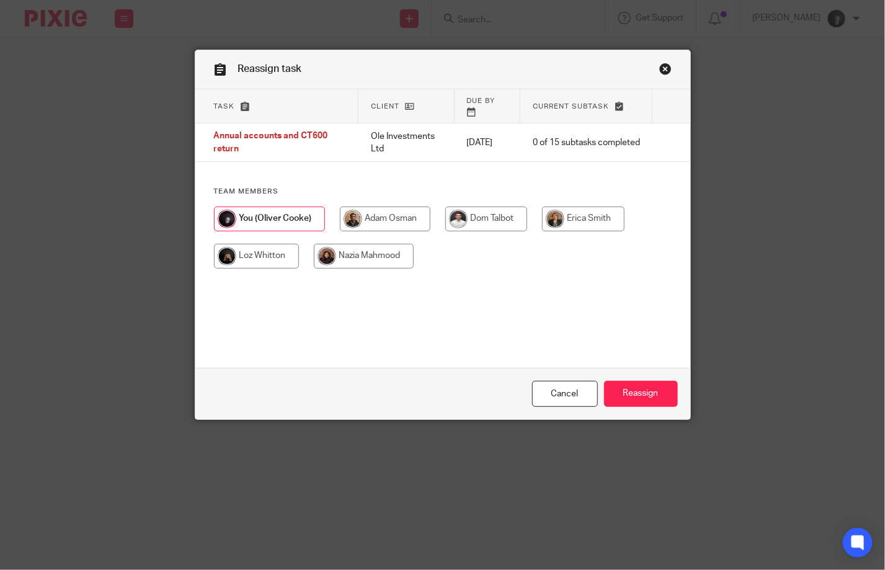
drag, startPoint x: 254, startPoint y: 238, endPoint x: 448, endPoint y: 319, distance: 211.3
click at [253, 244] on input "radio" at bounding box center [256, 256] width 85 height 25
radio input "true"
click at [619, 391] on input "Reassign" at bounding box center [641, 394] width 74 height 27
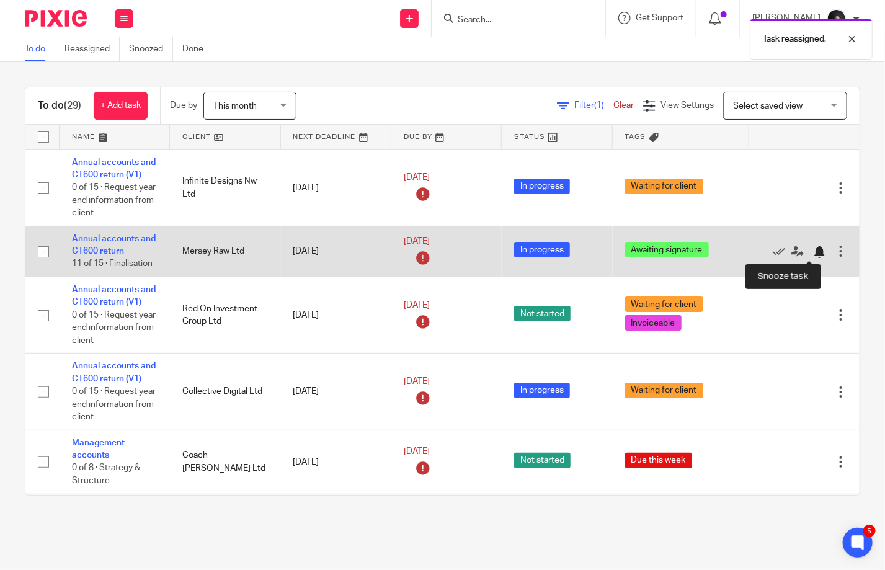
click at [813, 247] on div at bounding box center [819, 252] width 12 height 12
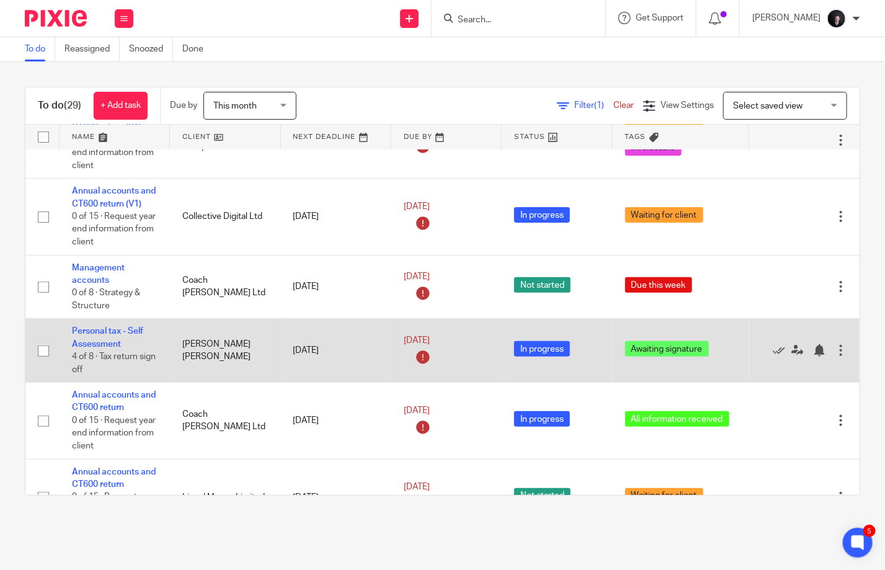
scroll to position [186, 0]
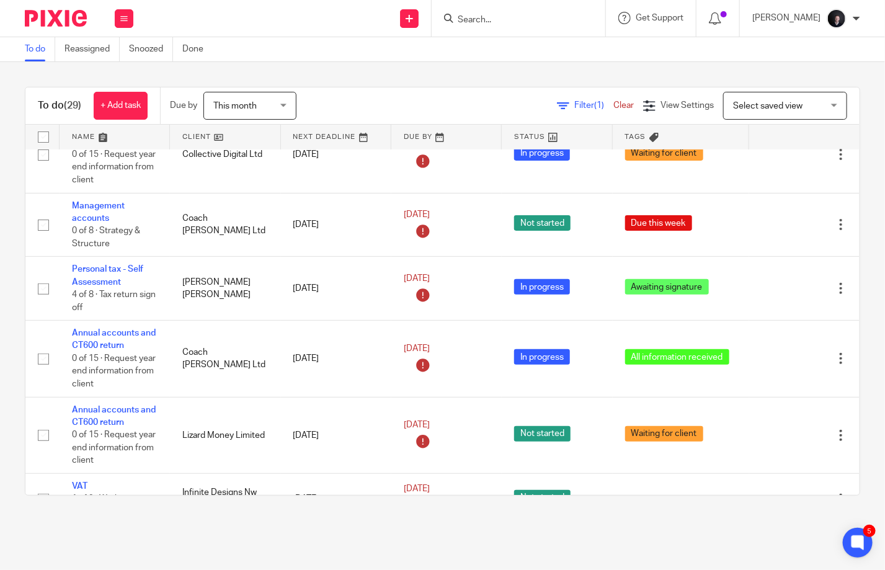
click at [85, 139] on link at bounding box center [115, 137] width 110 height 25
